Goal: Use online tool/utility: Utilize a website feature to perform a specific function

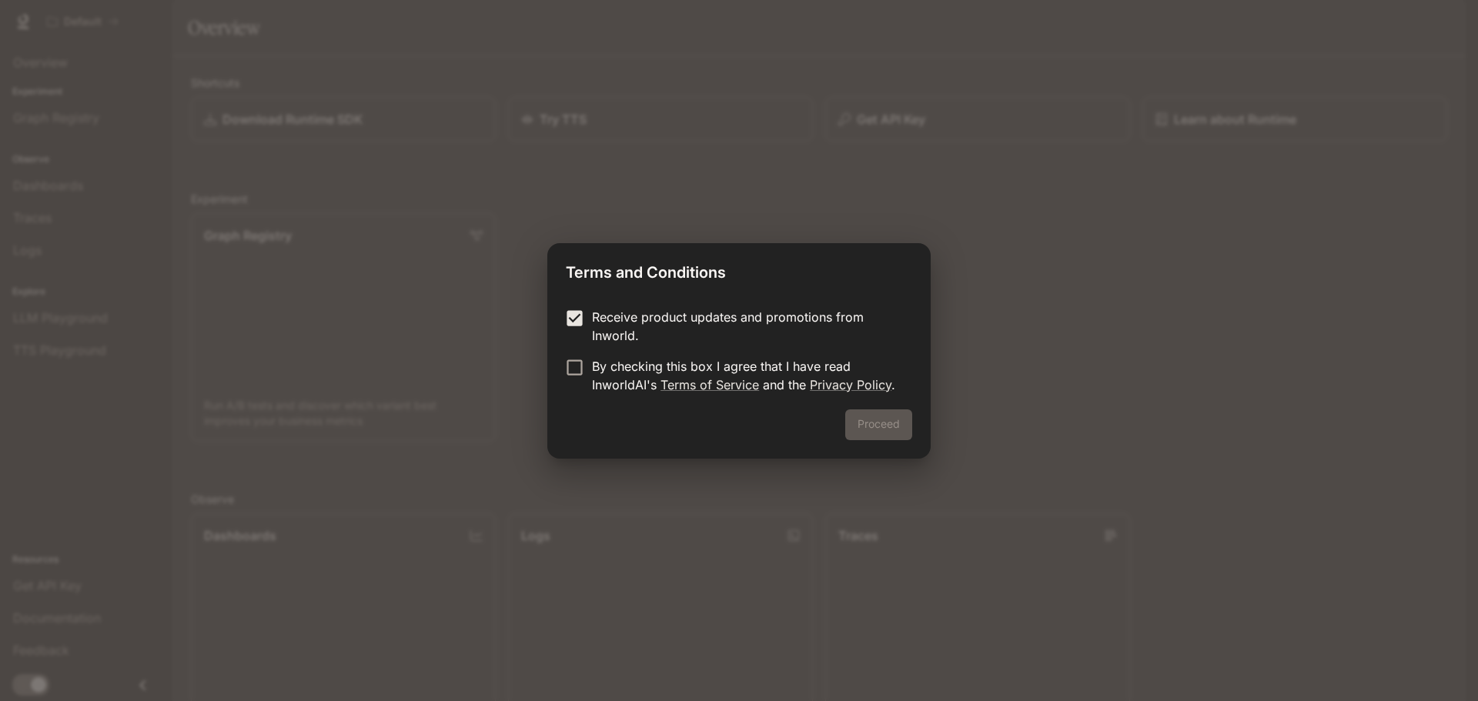
click at [574, 357] on form "Receive product updates and promotions from Inworld. By checking this box I agr…" at bounding box center [739, 351] width 347 height 86
click at [629, 374] on p "By checking this box I agree that I have read InworldAI's Terms of Service and …" at bounding box center [746, 375] width 308 height 37
click at [599, 320] on p "Receive product updates and promotions from Inworld." at bounding box center [746, 326] width 308 height 37
click at [841, 427] on div "Proceed" at bounding box center [738, 434] width 383 height 49
click at [879, 434] on button "Proceed" at bounding box center [878, 425] width 67 height 31
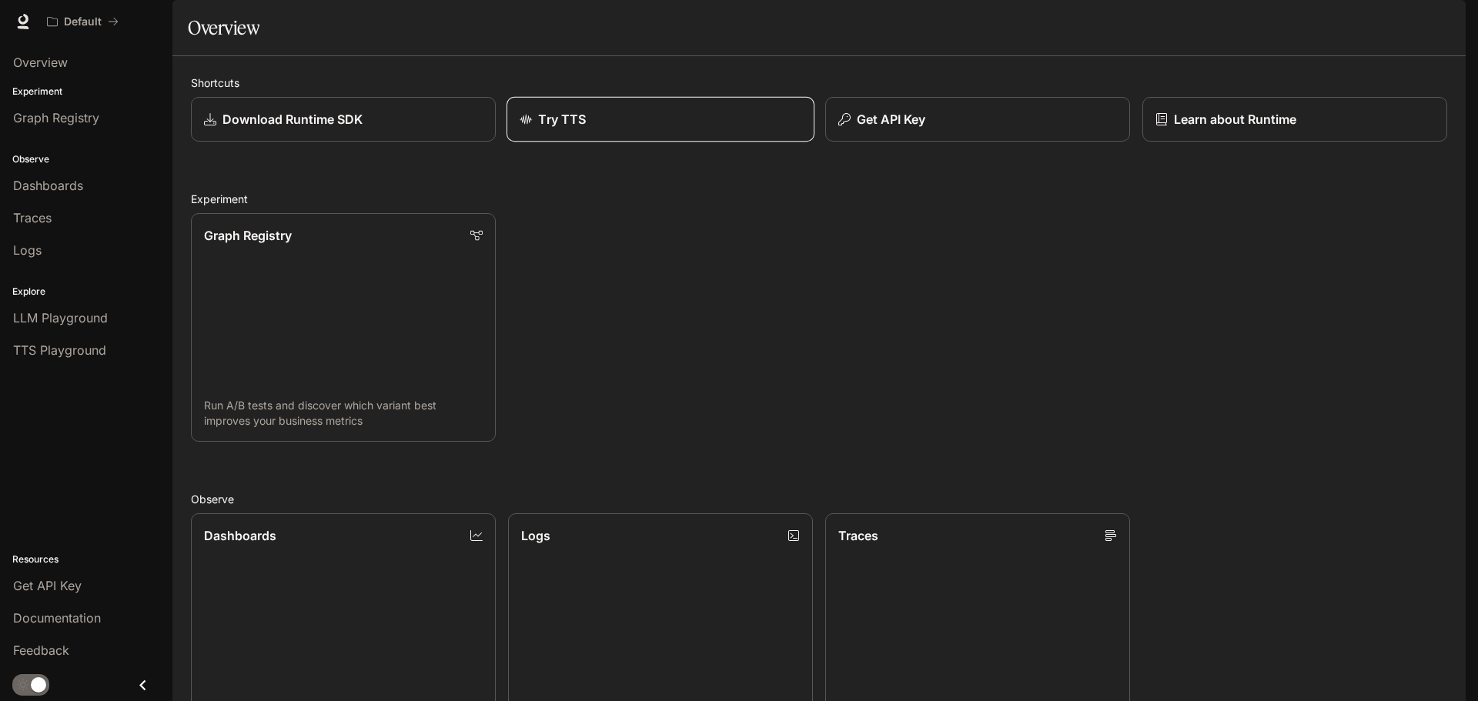
click at [644, 129] on div "Try TTS" at bounding box center [661, 119] width 282 height 18
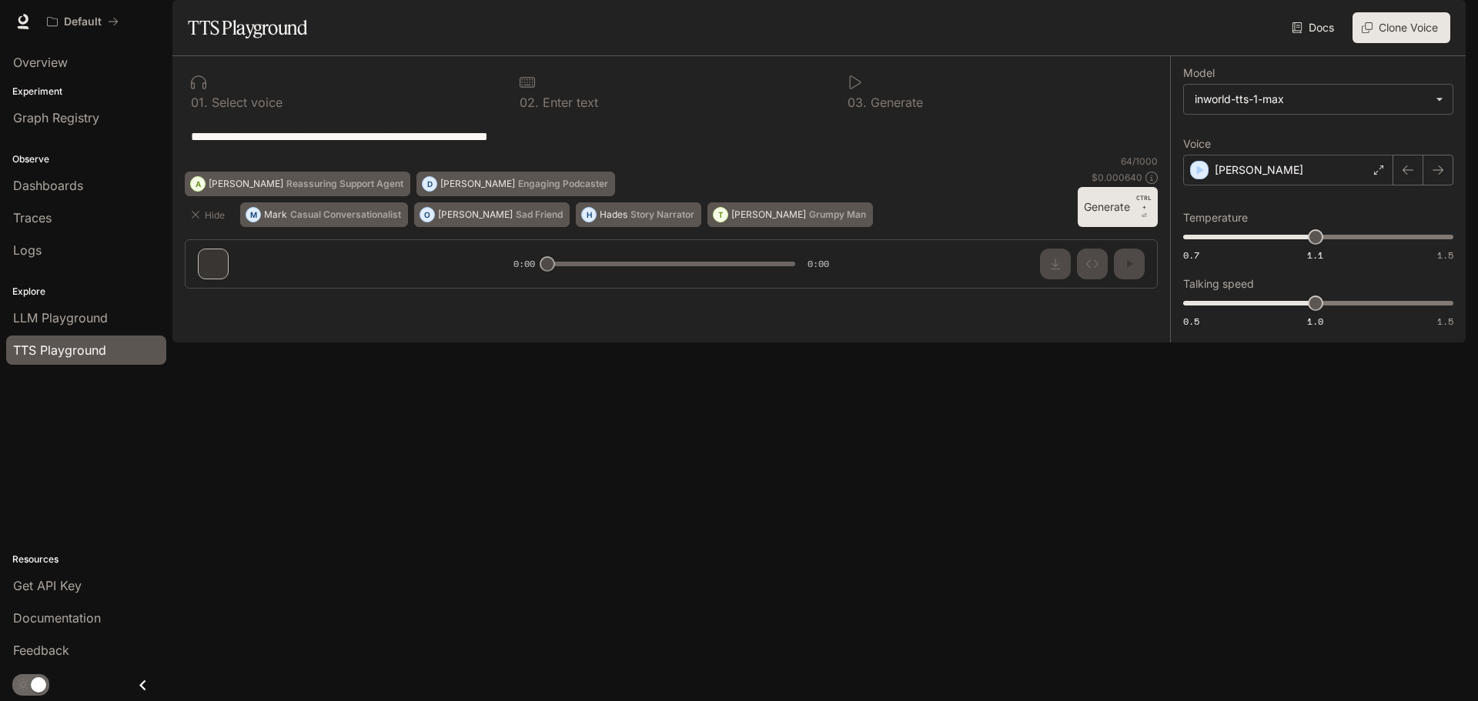
click at [1112, 227] on button "Generate CTRL + ⏎" at bounding box center [1118, 207] width 80 height 40
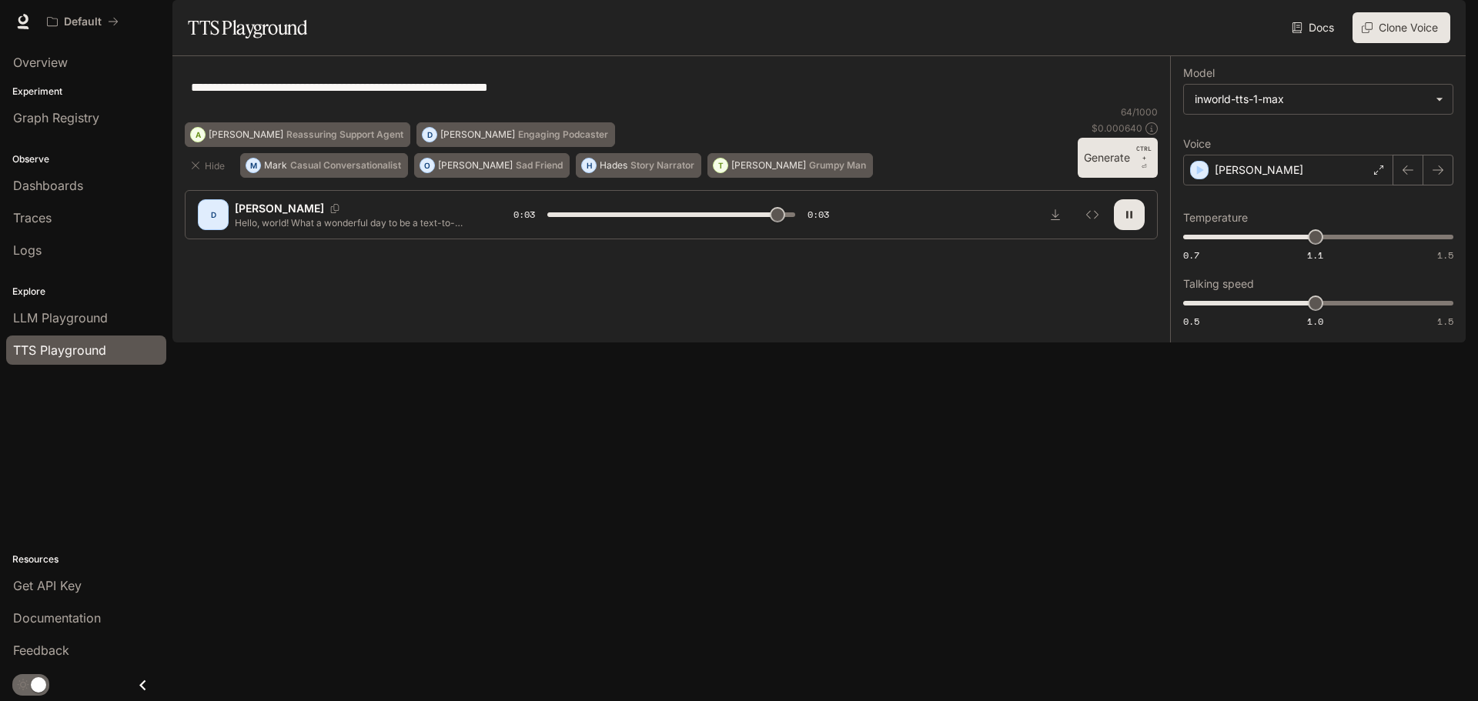
type input "*"
click at [65, 67] on span "Overview" at bounding box center [40, 62] width 55 height 18
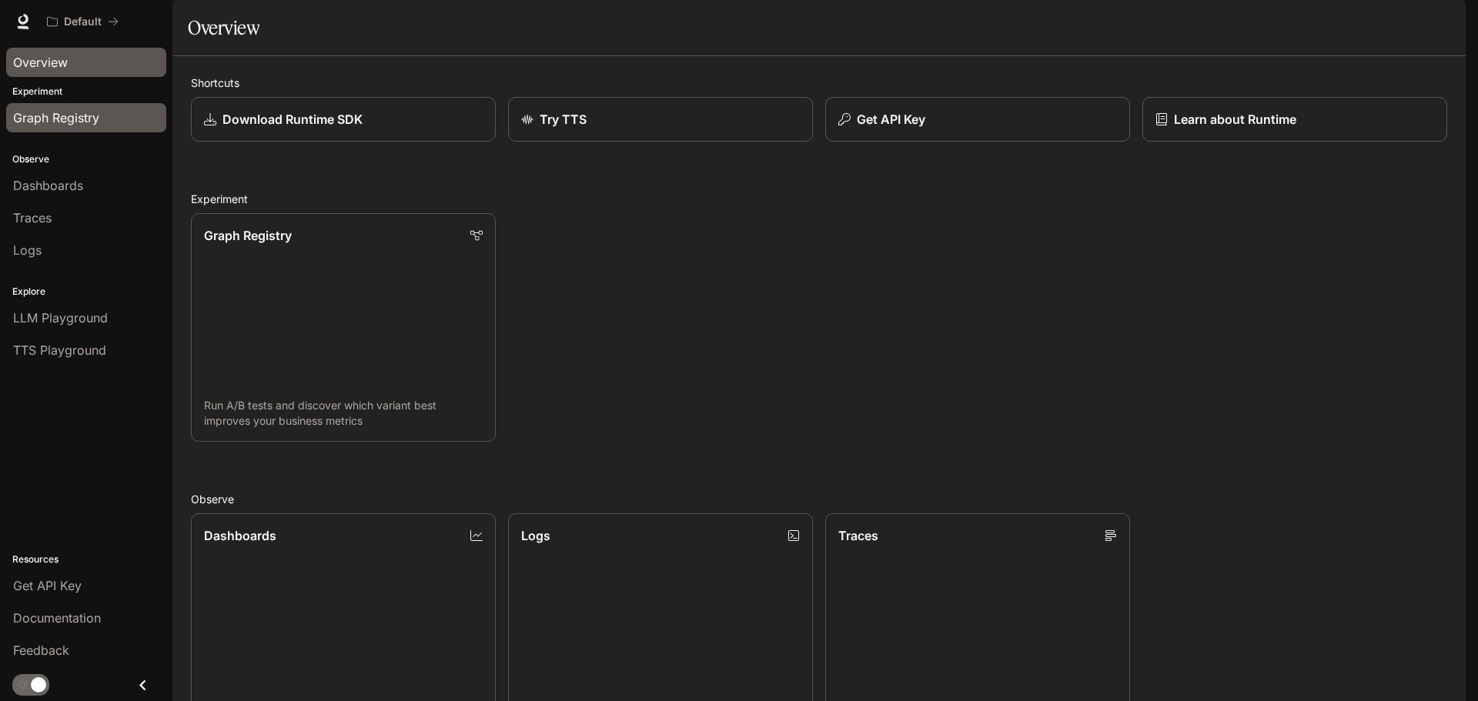
click at [128, 116] on div "Graph Registry" at bounding box center [86, 118] width 146 height 18
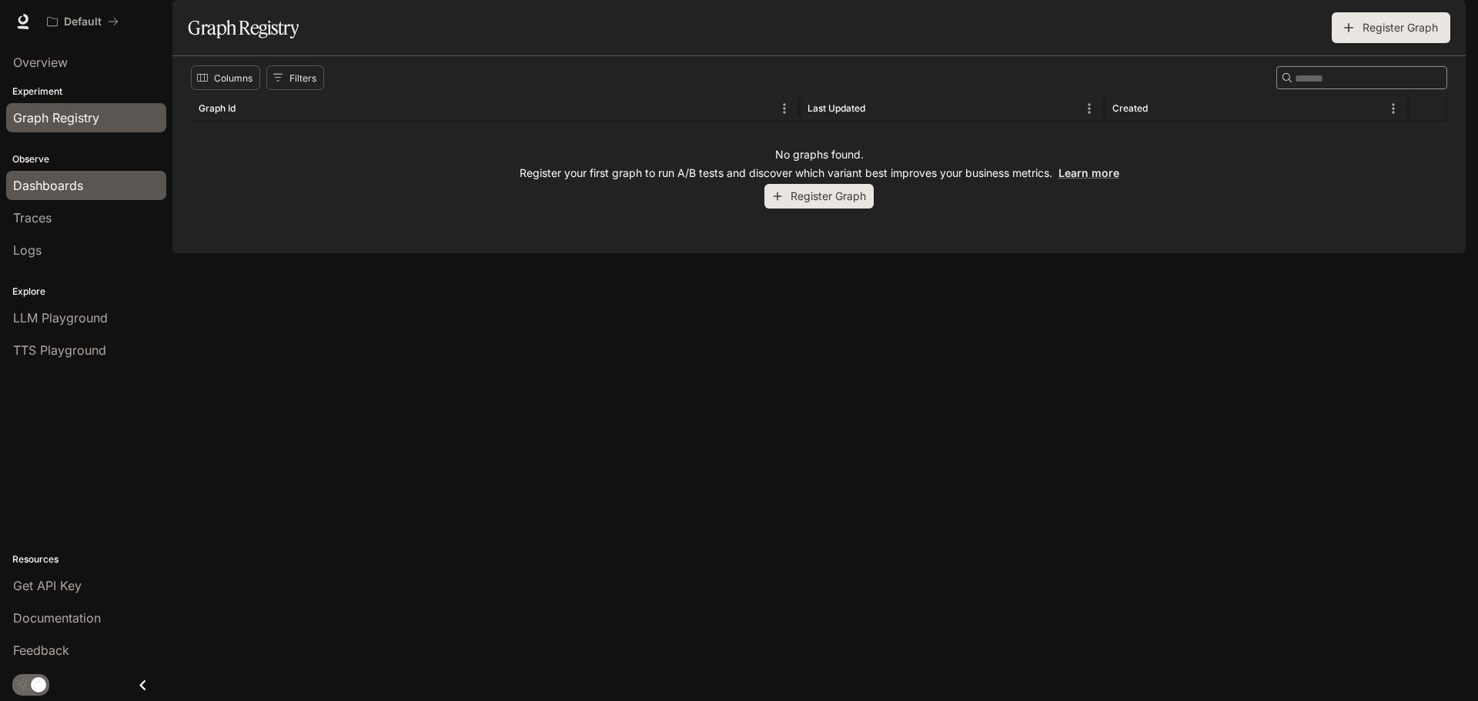
click at [120, 188] on div "Dashboards" at bounding box center [86, 185] width 146 height 18
